Goal: Task Accomplishment & Management: Use online tool/utility

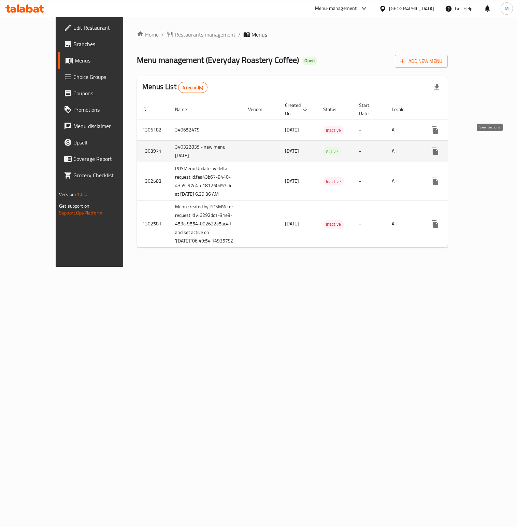
click at [487, 148] on icon "enhanced table" at bounding box center [484, 151] width 6 height 6
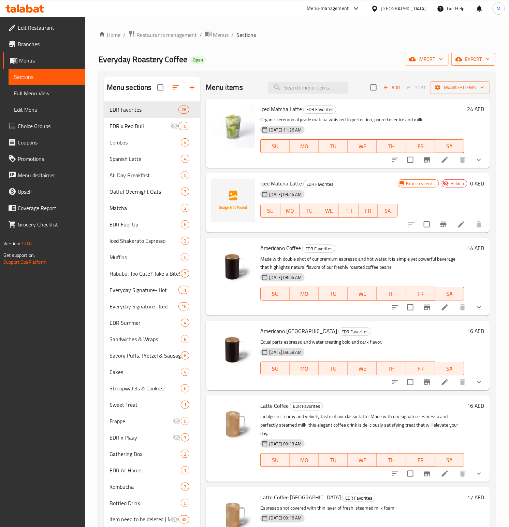
click at [473, 59] on span "export" at bounding box center [473, 59] width 33 height 9
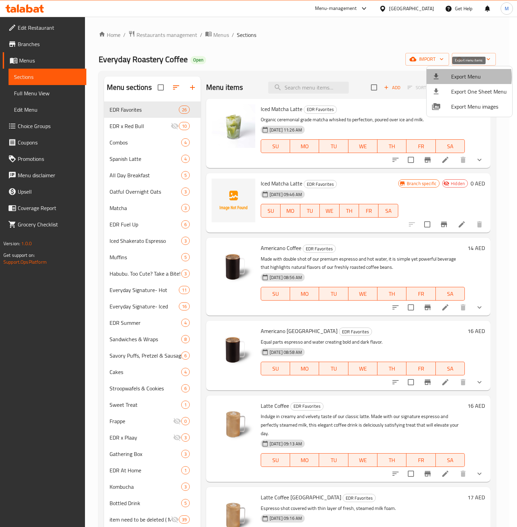
click at [466, 77] on span "Export Menu" at bounding box center [479, 76] width 56 height 8
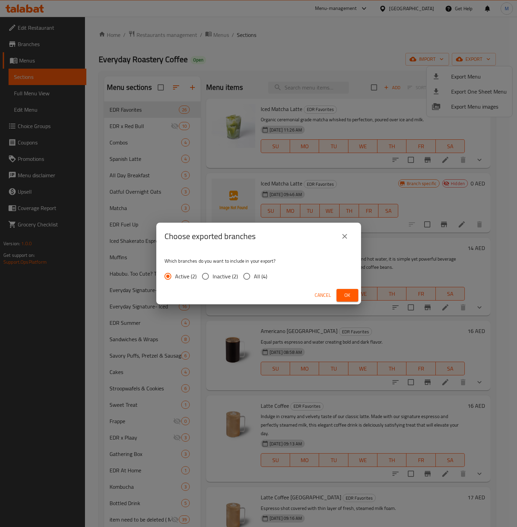
click at [251, 275] on input "All (4)" at bounding box center [247, 276] width 14 height 14
radio input "true"
click at [350, 287] on div "Cancel Ok" at bounding box center [258, 295] width 205 height 18
click at [349, 291] on span "Ok" at bounding box center [347, 295] width 11 height 9
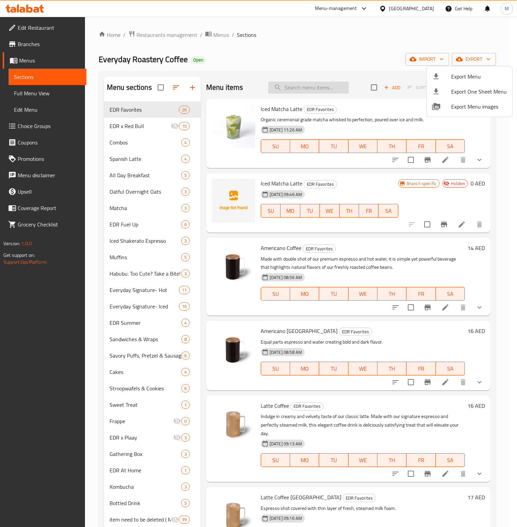
click at [304, 88] on div at bounding box center [258, 263] width 517 height 527
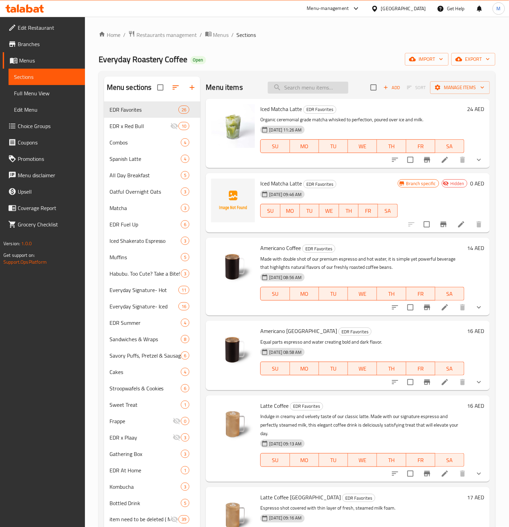
click at [302, 88] on input "search" at bounding box center [308, 88] width 81 height 12
paste input "Bakery Box"
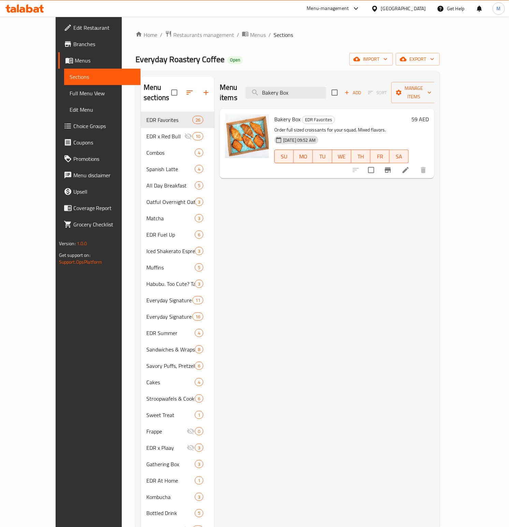
type input "Bakery Box"
click at [73, 46] on span "Branches" at bounding box center [104, 44] width 62 height 8
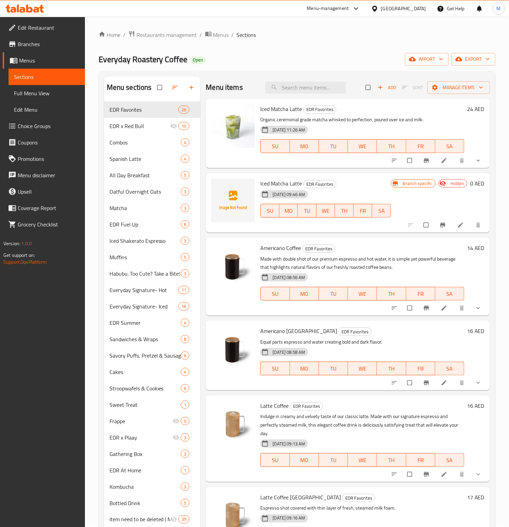
click at [358, 11] on icon at bounding box center [356, 8] width 8 height 8
click at [286, 47] on div "Agent Campaigns Center" at bounding box center [291, 46] width 52 height 8
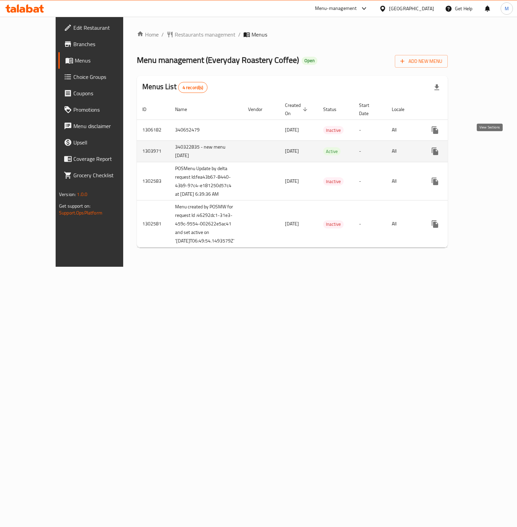
click at [488, 147] on icon "enhanced table" at bounding box center [484, 151] width 8 height 8
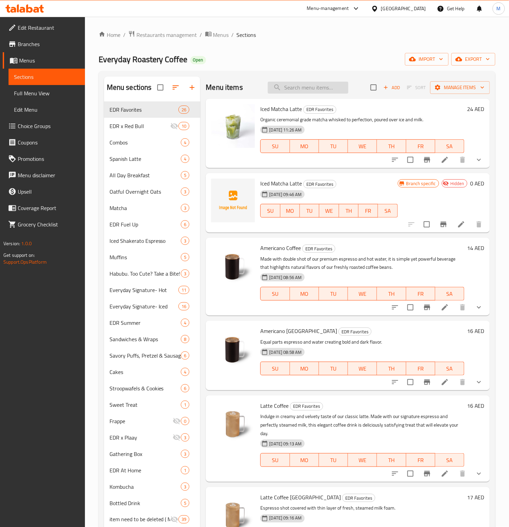
click at [303, 90] on input "search" at bounding box center [308, 88] width 81 height 12
paste input "Coffee And Muffin Combo"
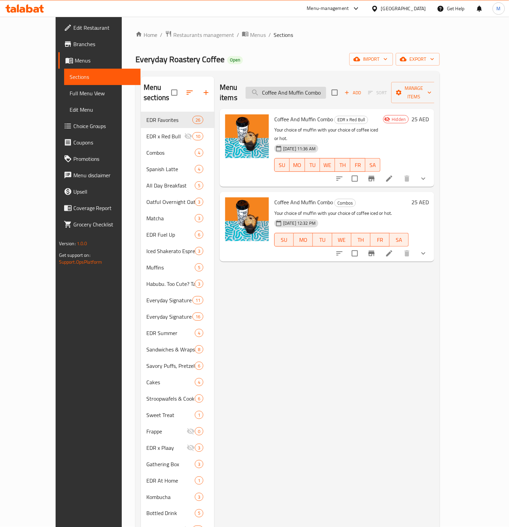
click at [313, 89] on input "Coffee And Muffin Combo" at bounding box center [286, 93] width 81 height 12
paste input "and Croissant"
click at [301, 87] on input "Coffee and Croissant Combo" at bounding box center [286, 93] width 81 height 12
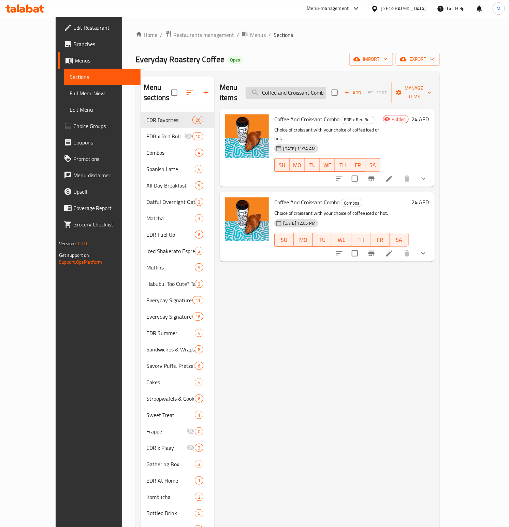
click at [301, 87] on input "Coffee and Croissant Combo" at bounding box center [286, 93] width 81 height 12
paste input "Hangout Pack"
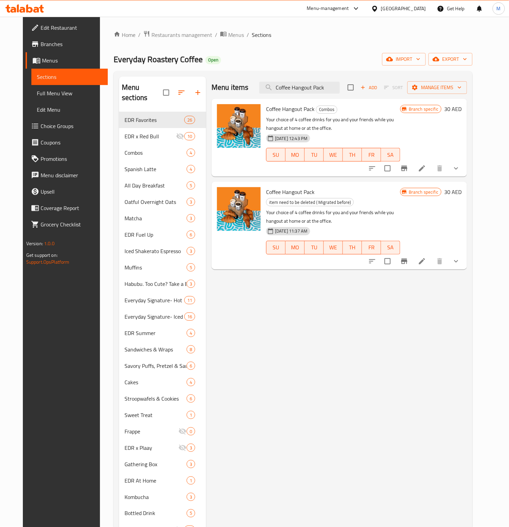
type input "Coffee Hangout Pack"
click at [43, 57] on span "Menus" at bounding box center [72, 60] width 60 height 8
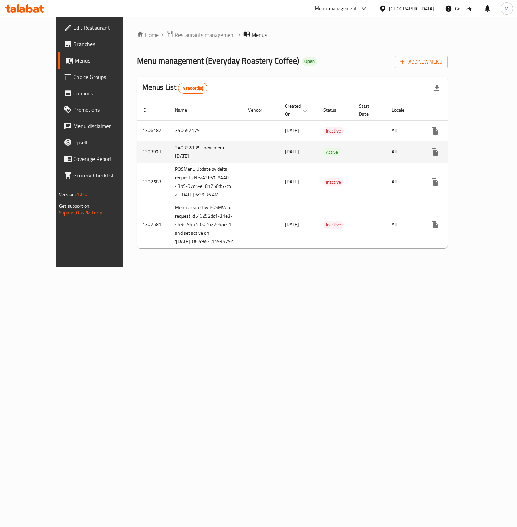
click at [488, 148] on icon "enhanced table" at bounding box center [484, 152] width 8 height 8
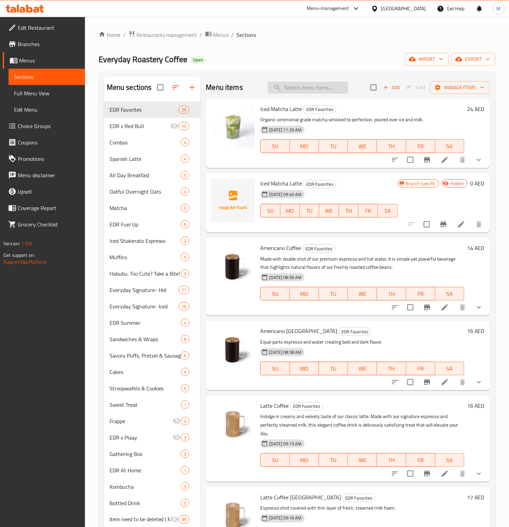
click at [319, 86] on input "search" at bounding box center [308, 88] width 81 height 12
paste input "Coffee and Croissant Combo"
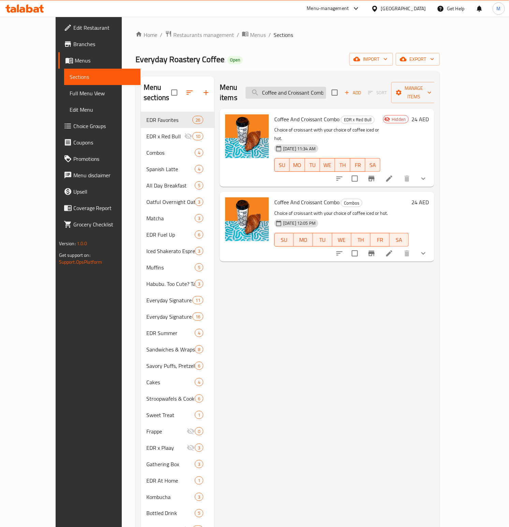
click at [326, 87] on input "Coffee and Croissant Combo" at bounding box center [286, 93] width 81 height 12
paste input "Muffin"
type input "Coffee and Muffin Combo"
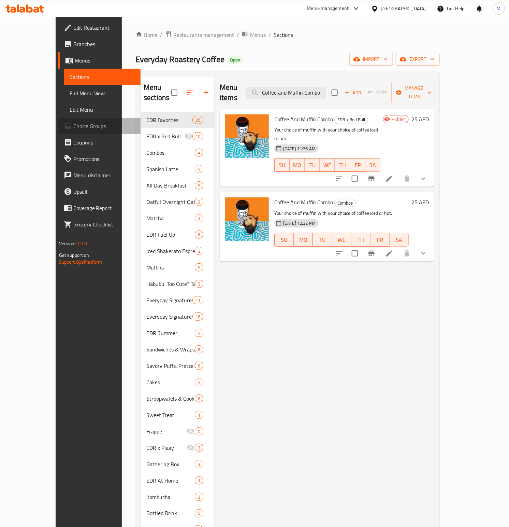
click at [73, 128] on span "Choice Groups" at bounding box center [104, 126] width 62 height 8
